Goal: Find specific page/section: Find specific page/section

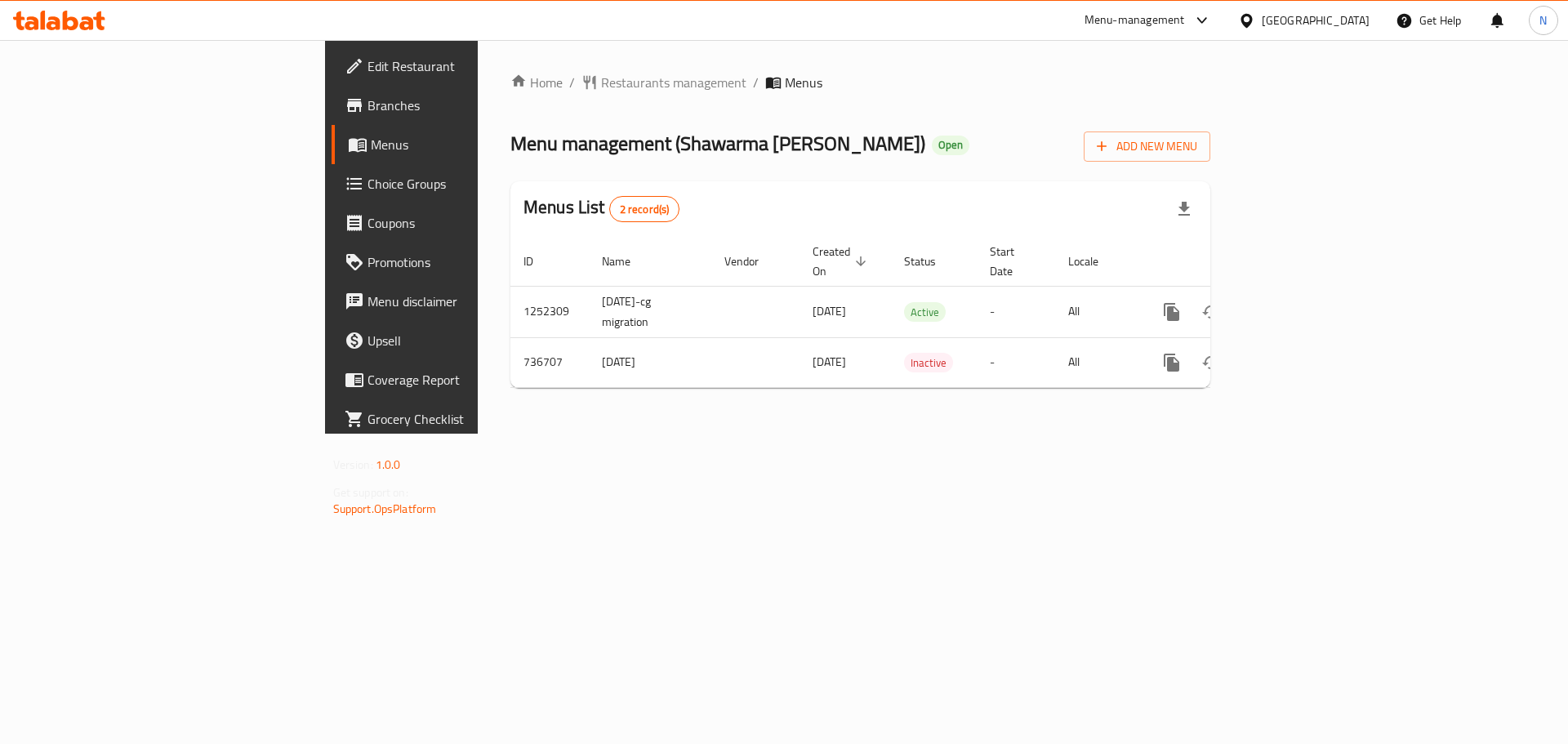
click at [1355, 24] on div "[GEOGRAPHIC_DATA]" at bounding box center [1316, 20] width 108 height 18
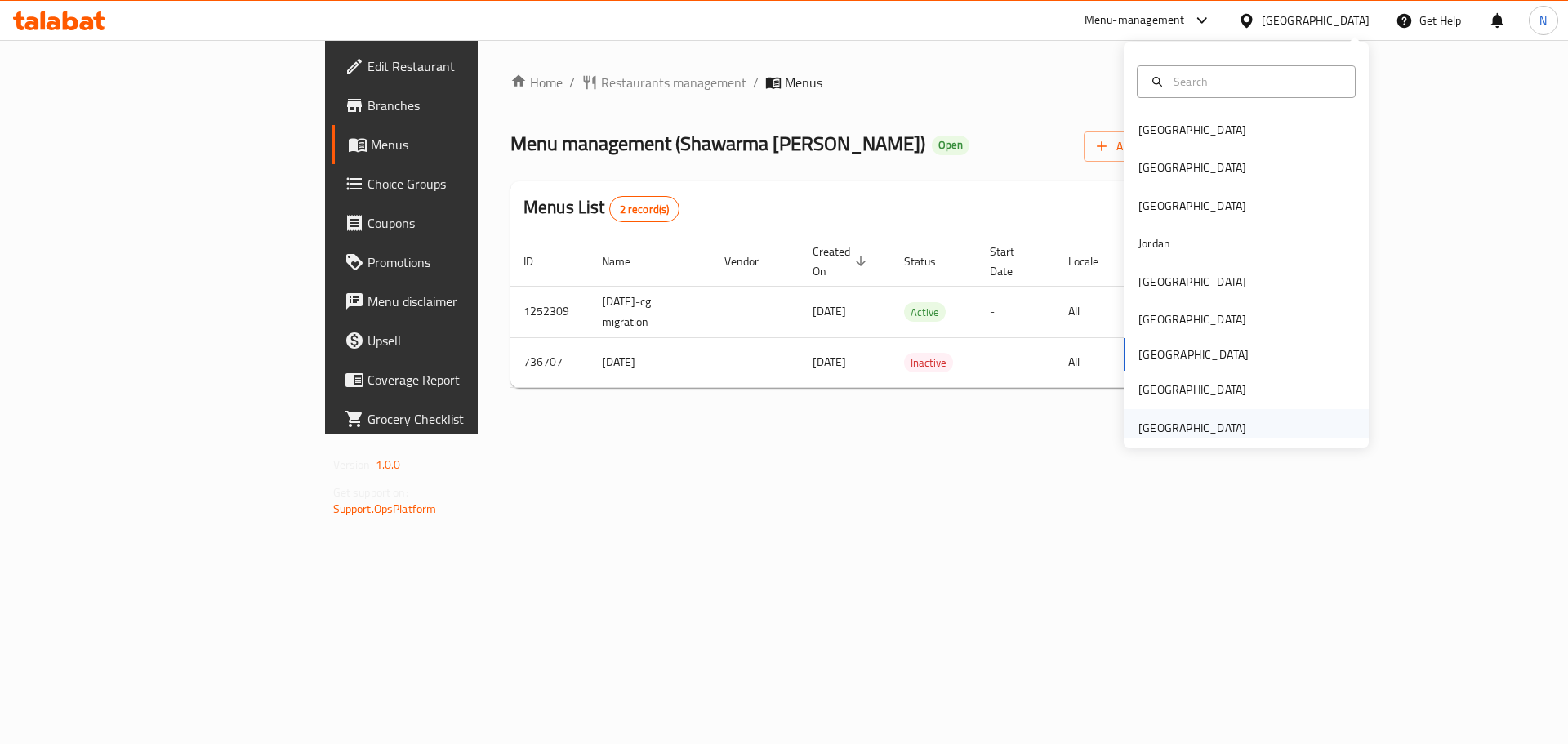
click at [1181, 424] on div "[GEOGRAPHIC_DATA]" at bounding box center [1192, 428] width 108 height 18
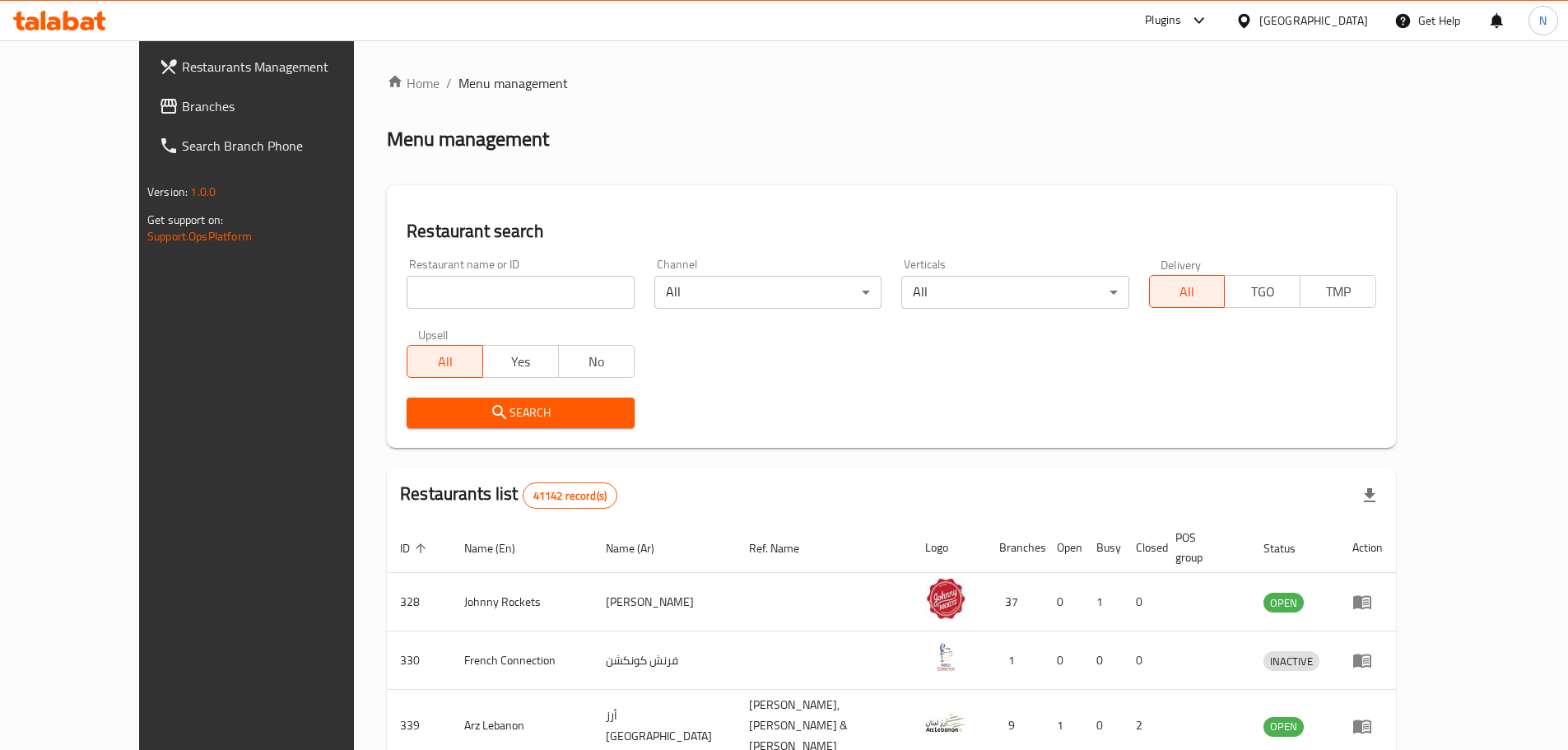
click at [182, 102] on span "Branches" at bounding box center [285, 106] width 206 height 20
